Goal: Information Seeking & Learning: Understand process/instructions

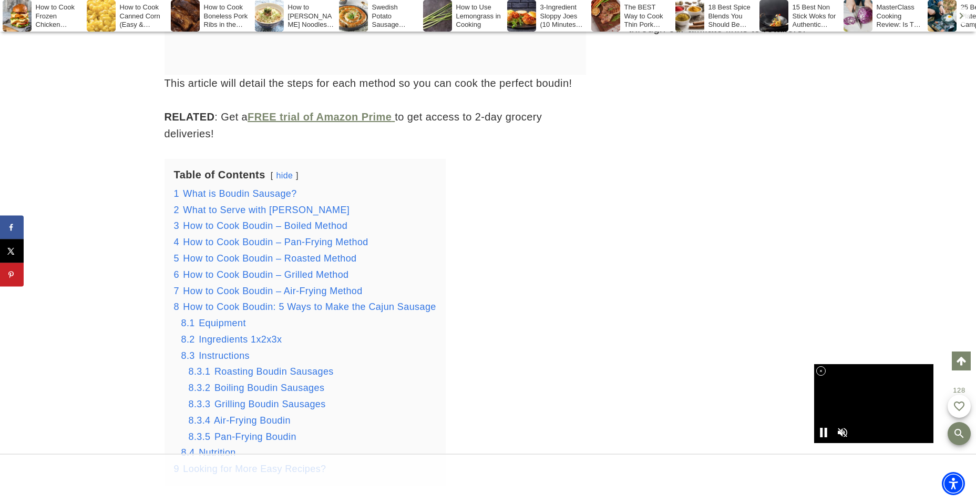
scroll to position [1256, 0]
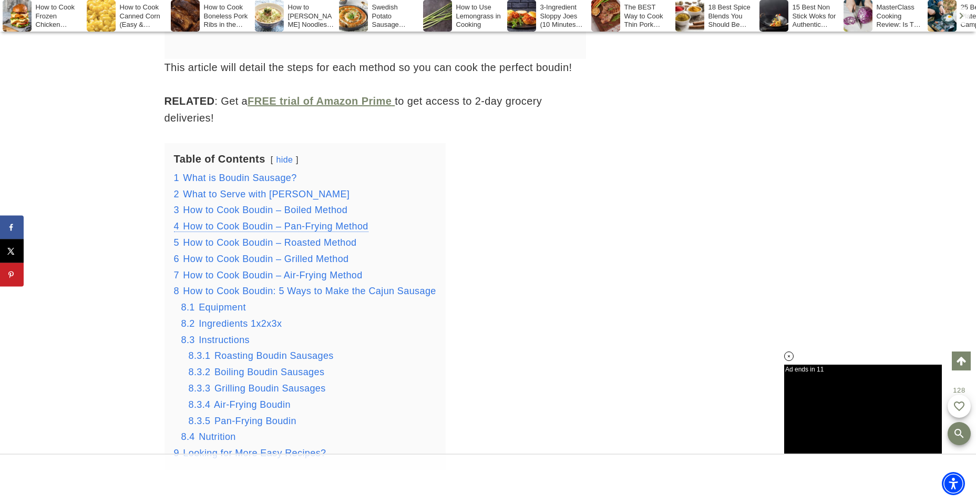
click at [315, 226] on span "How to Cook Boudin – Pan-Frying Method" at bounding box center [275, 226] width 185 height 11
